Goal: Obtain resource: Obtain resource

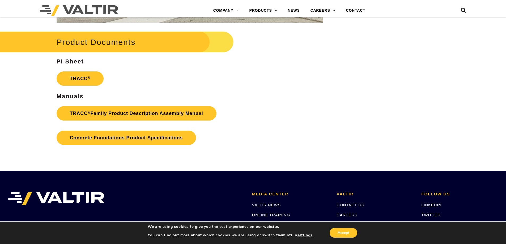
scroll to position [850, 0]
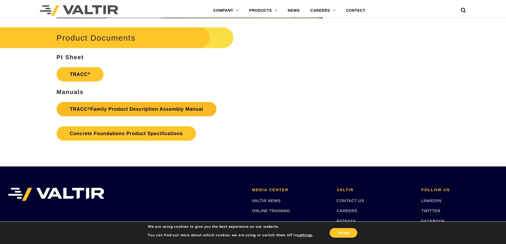
click at [106, 109] on link "TRACC ® Family Product Description Assembly Manual" at bounding box center [137, 109] width 160 height 14
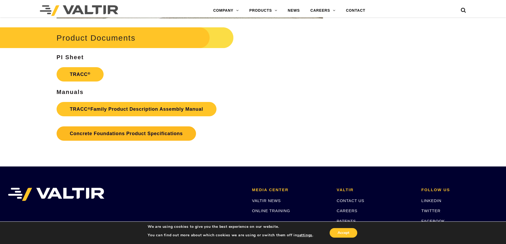
click at [172, 134] on link "Concrete Foundations Product Specifications" at bounding box center [126, 133] width 139 height 14
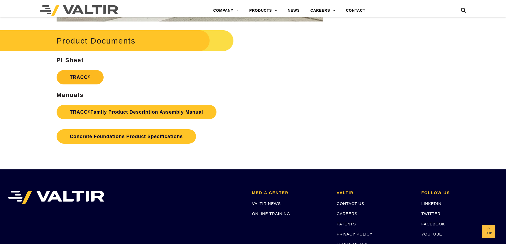
scroll to position [850, 0]
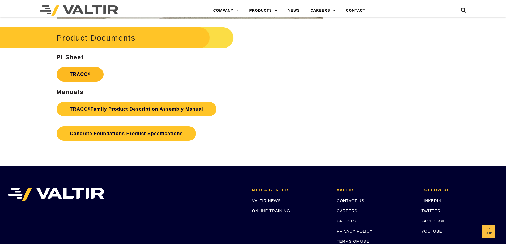
click at [87, 74] on link "TRACC ®" at bounding box center [80, 74] width 47 height 14
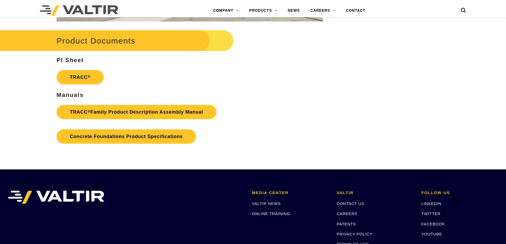
scroll to position [850, 0]
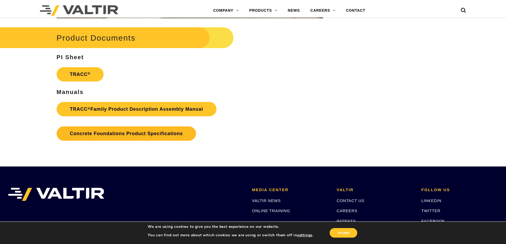
click at [180, 135] on link "Concrete Foundations Product Specifications" at bounding box center [126, 133] width 139 height 14
